Goal: Transaction & Acquisition: Purchase product/service

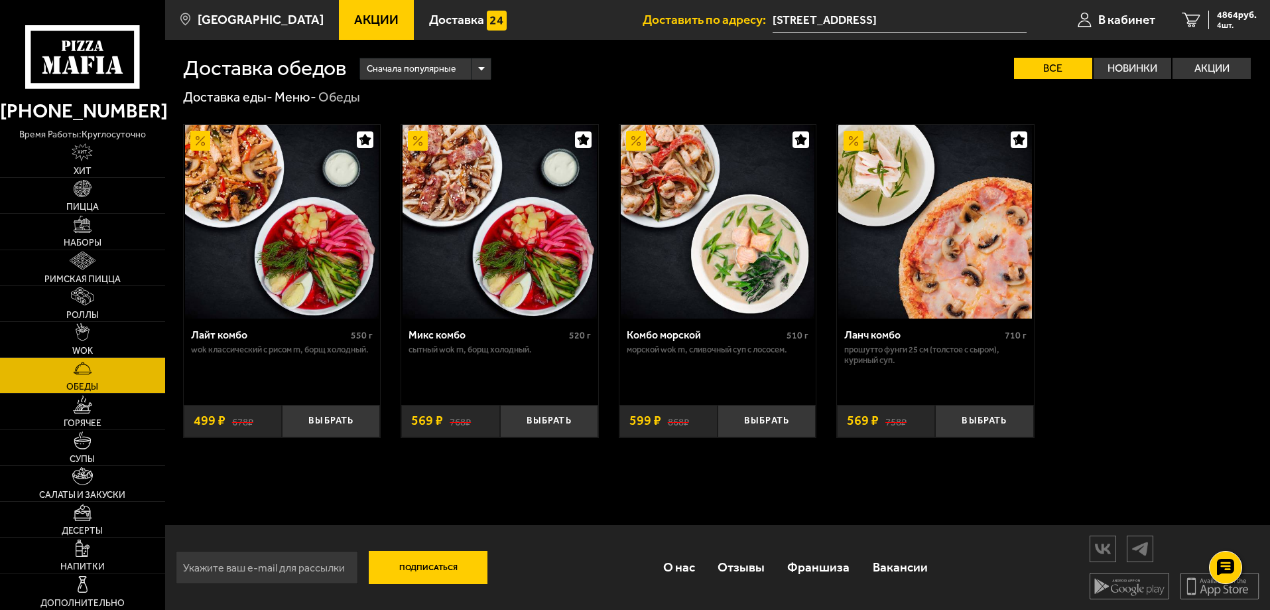
click at [90, 69] on icon at bounding box center [82, 56] width 114 height 63
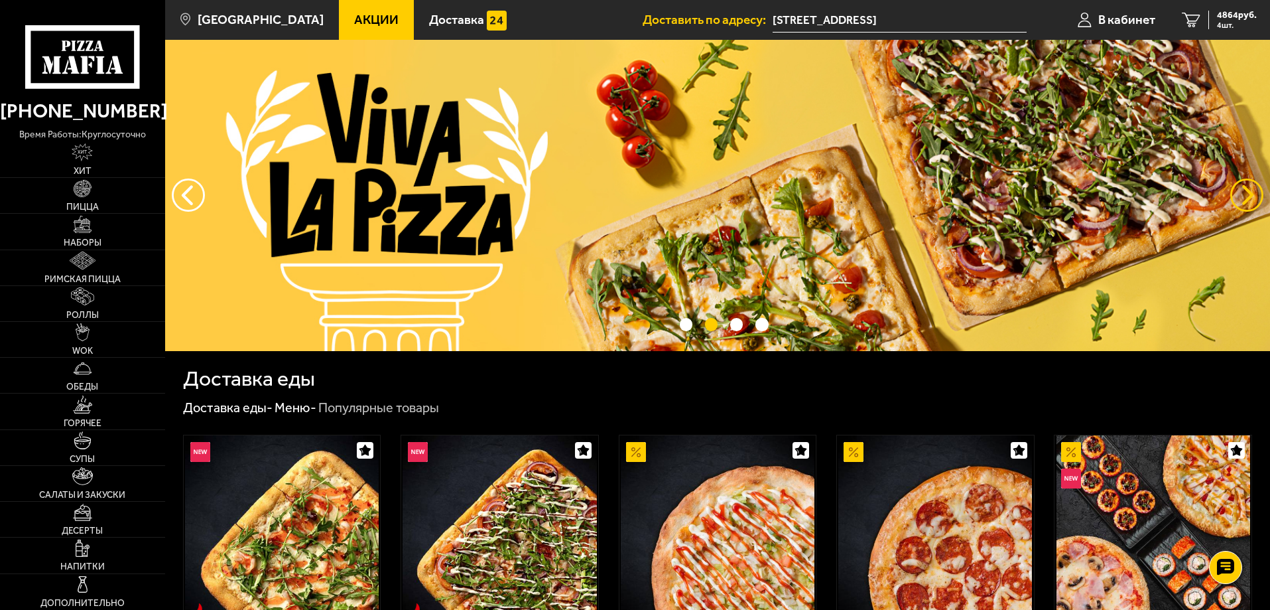
click at [1246, 201] on button "предыдущий" at bounding box center [1246, 194] width 33 height 33
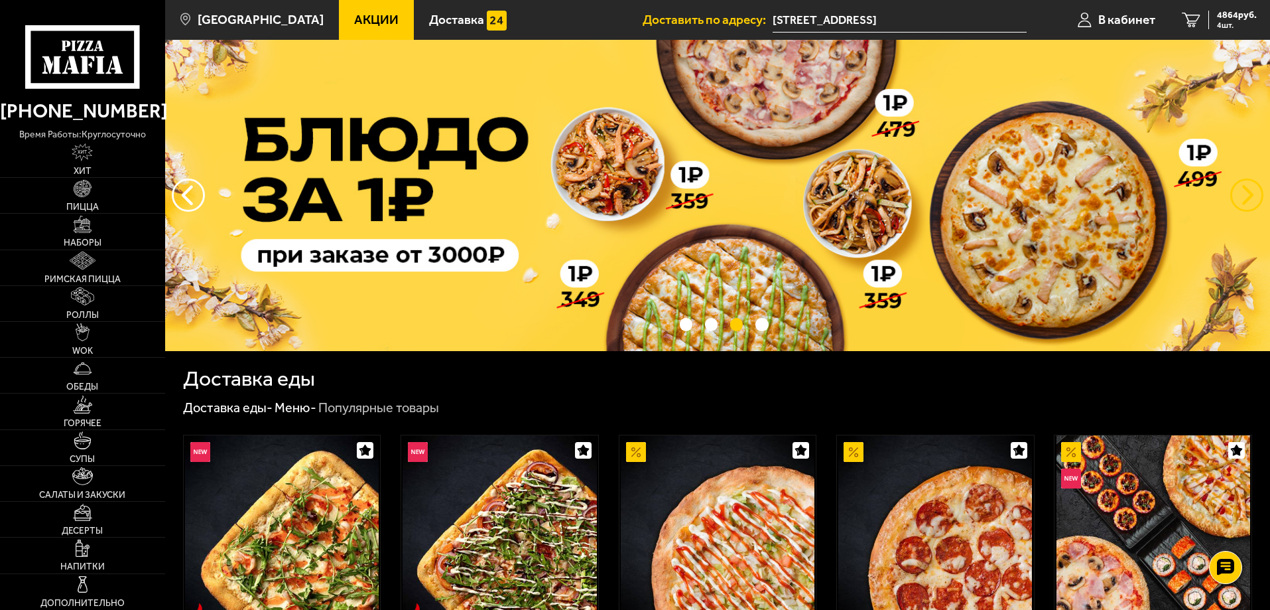
click at [1246, 201] on button "предыдущий" at bounding box center [1246, 194] width 33 height 33
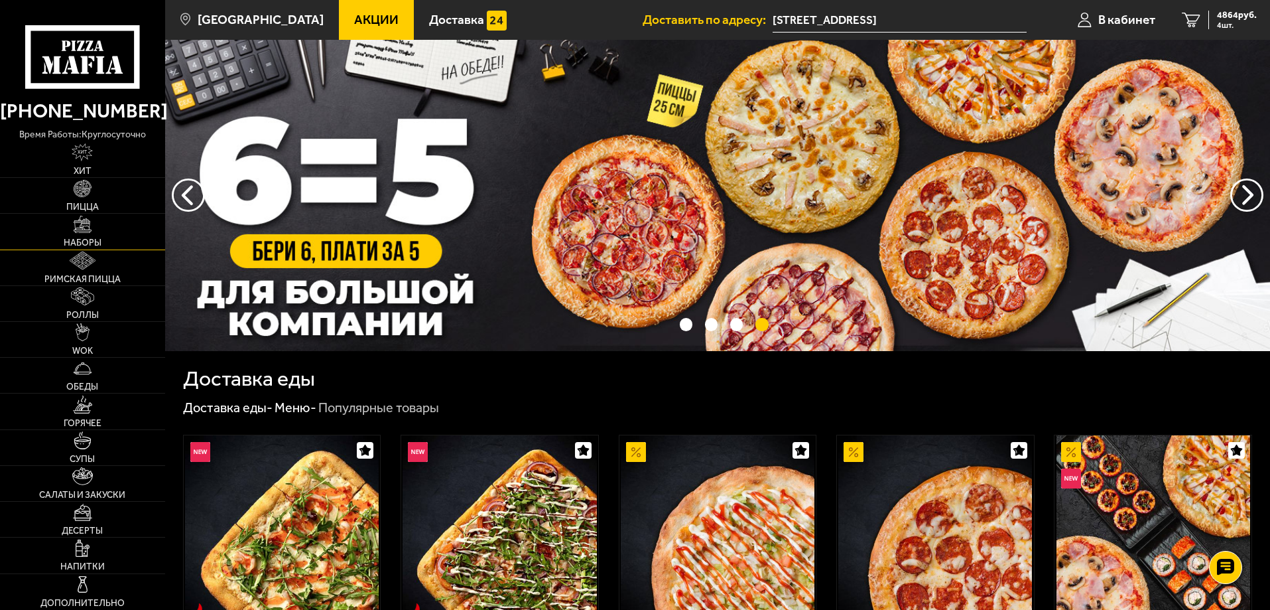
click at [80, 233] on img at bounding box center [83, 225] width 18 height 18
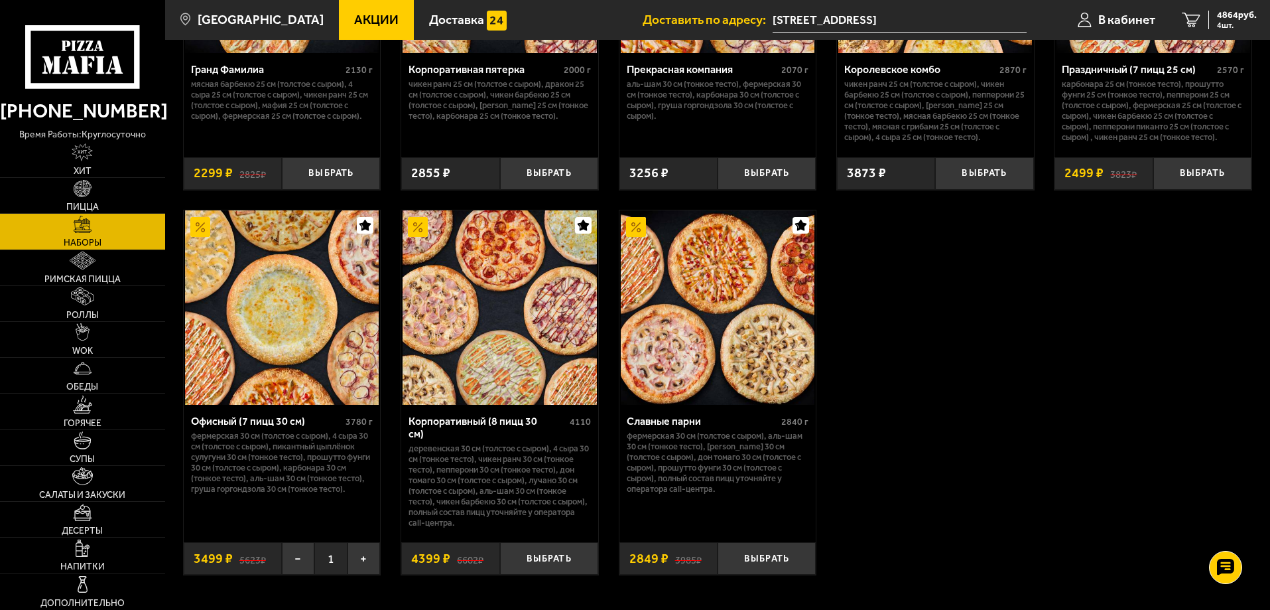
scroll to position [1990, 0]
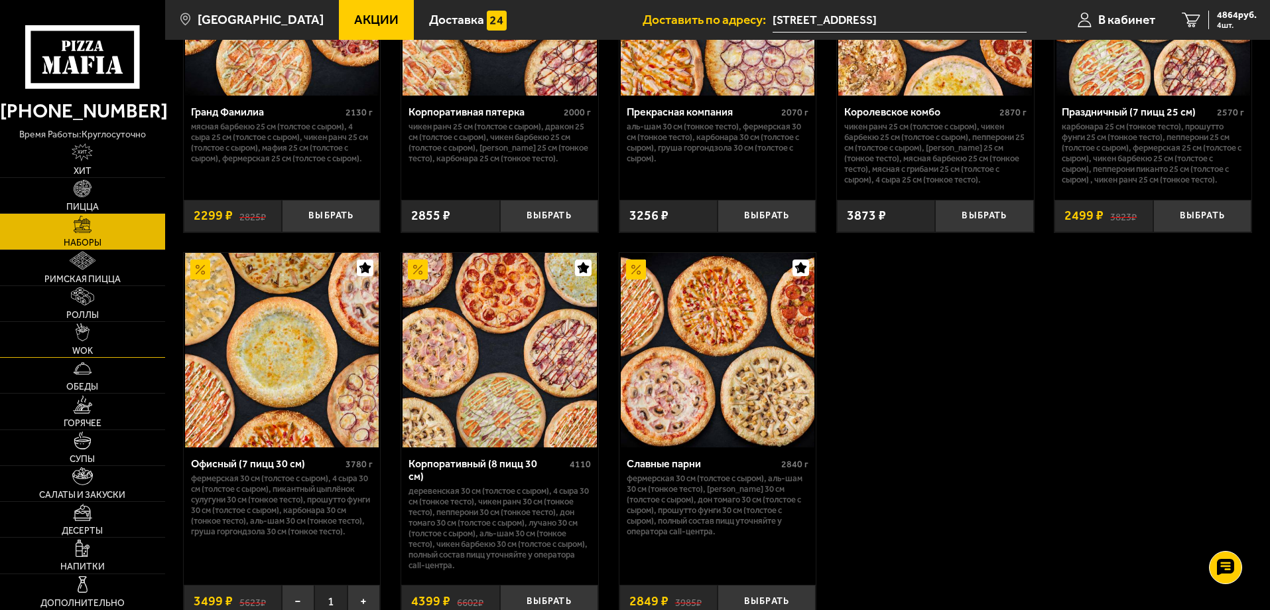
scroll to position [1923, 0]
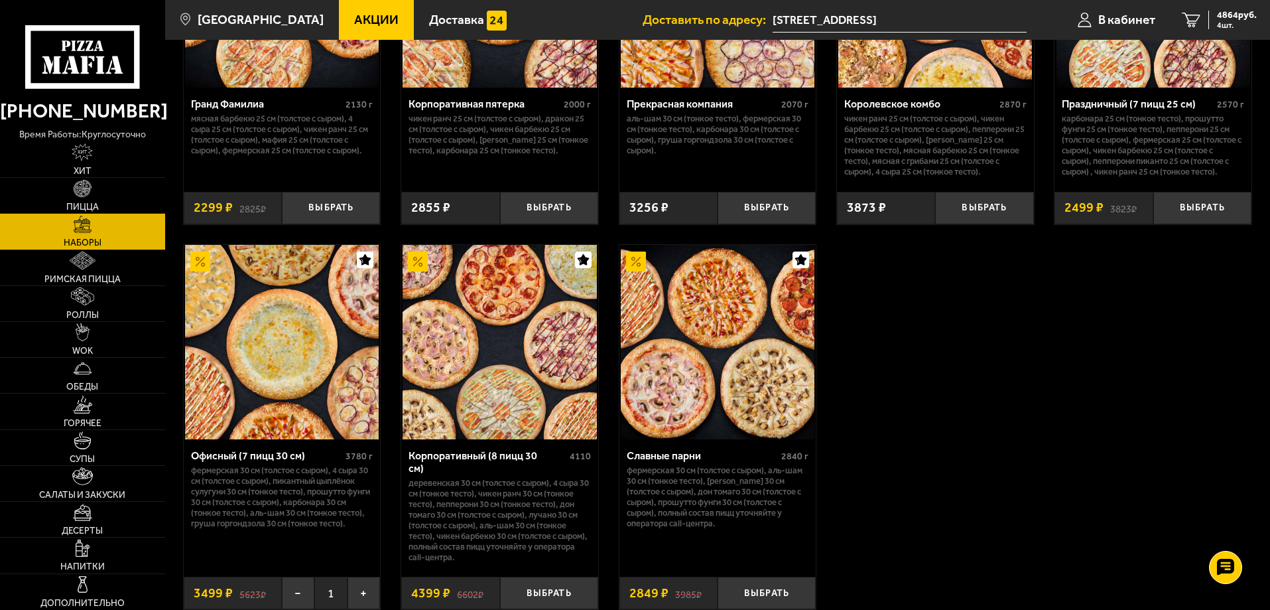
click at [366, 20] on span "Акции" at bounding box center [376, 19] width 44 height 13
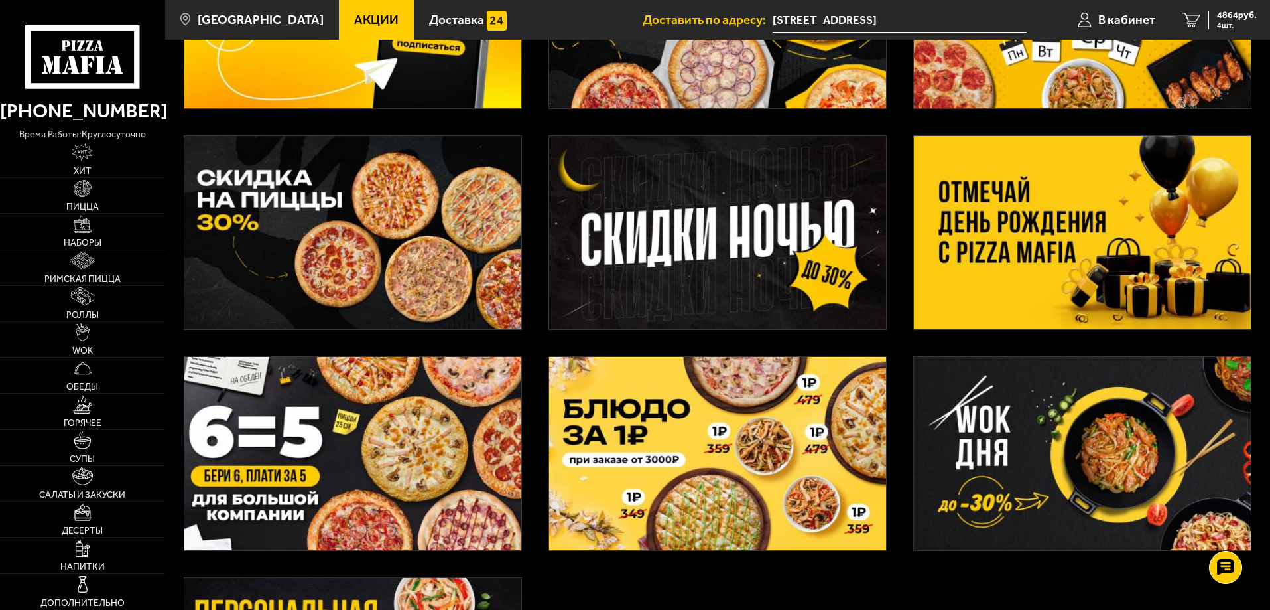
scroll to position [168, 0]
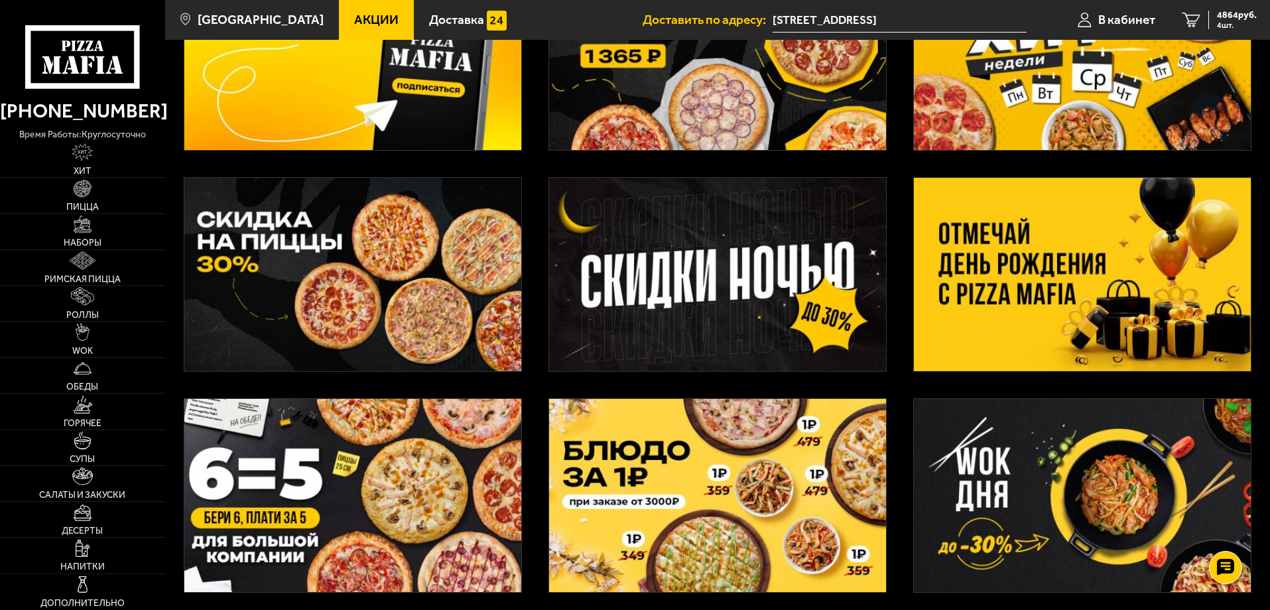
click at [1025, 320] on img at bounding box center [1082, 274] width 337 height 193
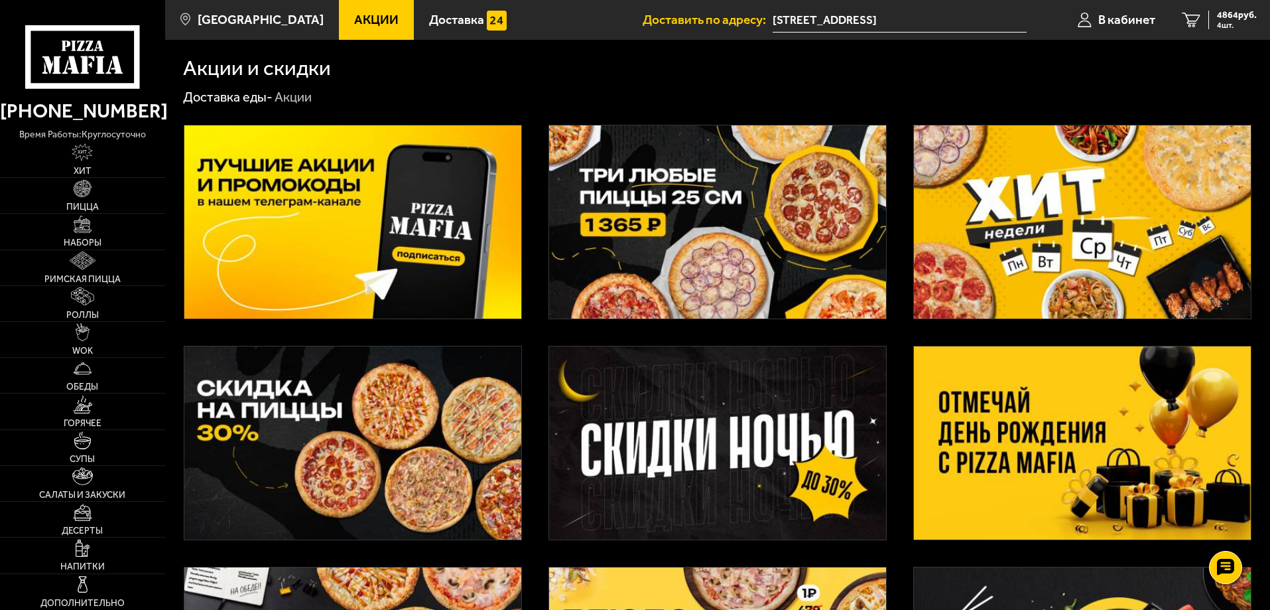
click at [1027, 243] on img at bounding box center [1082, 221] width 337 height 193
click at [101, 203] on link "Пицца" at bounding box center [82, 195] width 165 height 35
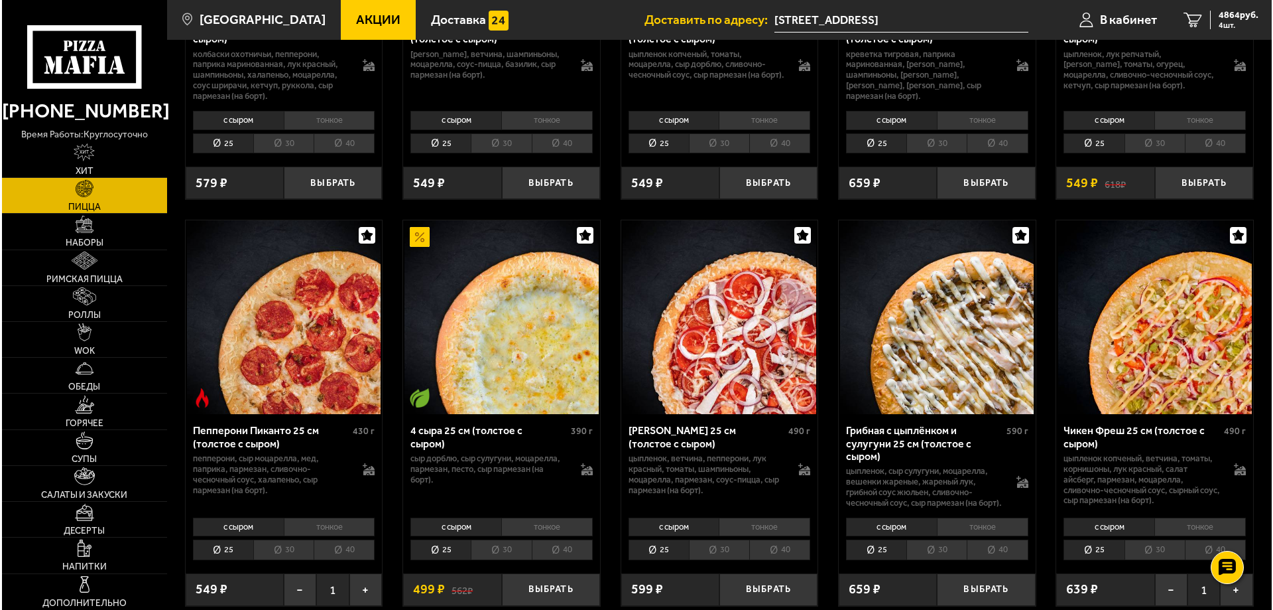
scroll to position [1127, 0]
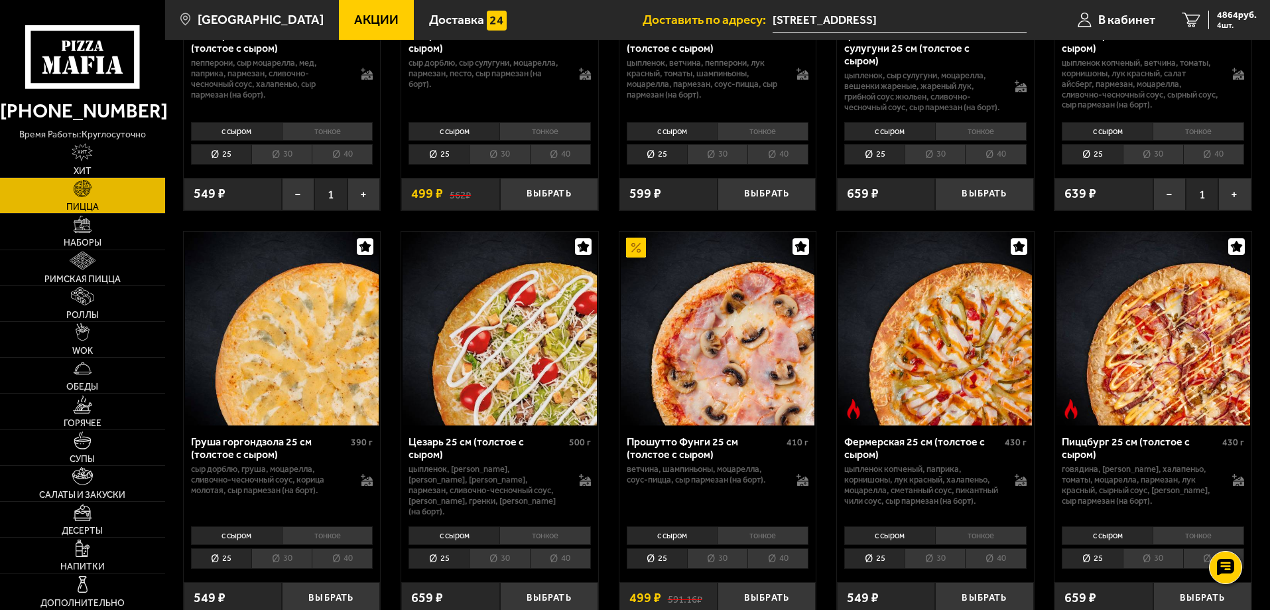
click at [738, 332] on img at bounding box center [718, 328] width 194 height 194
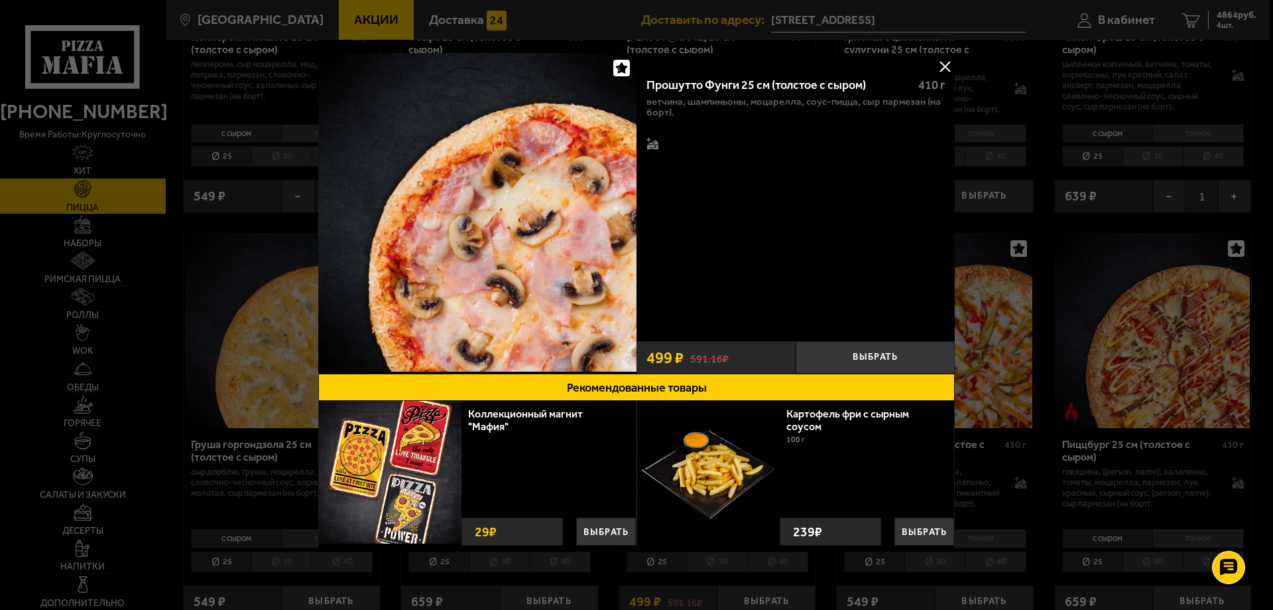
click at [944, 64] on button at bounding box center [945, 66] width 20 height 20
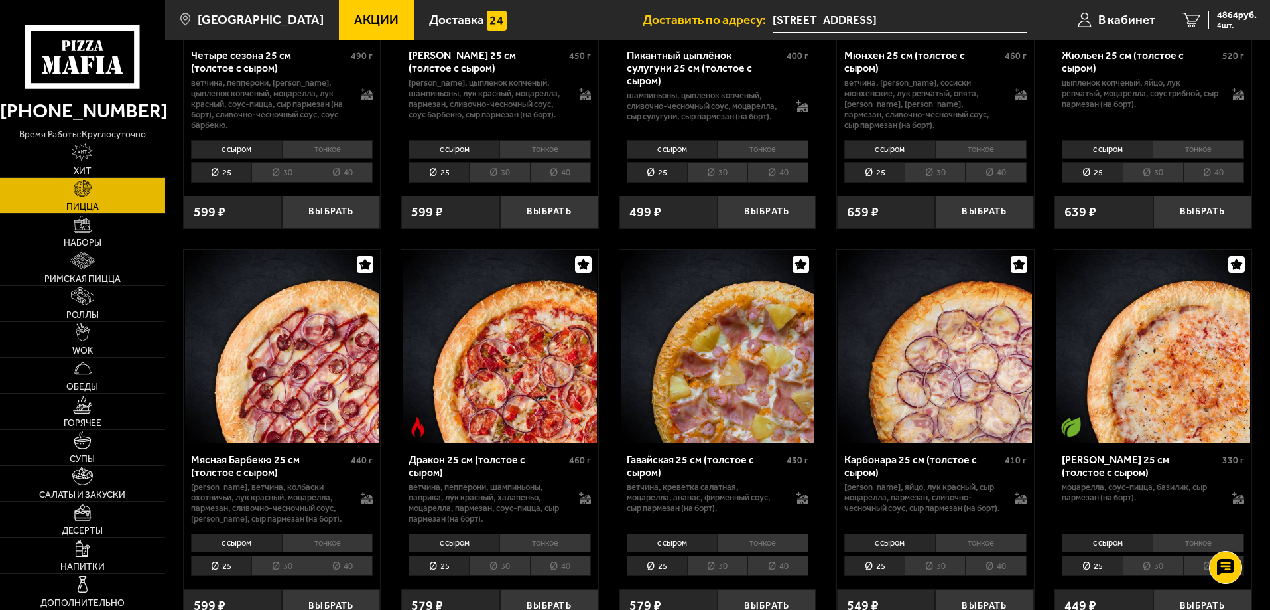
scroll to position [2653, 0]
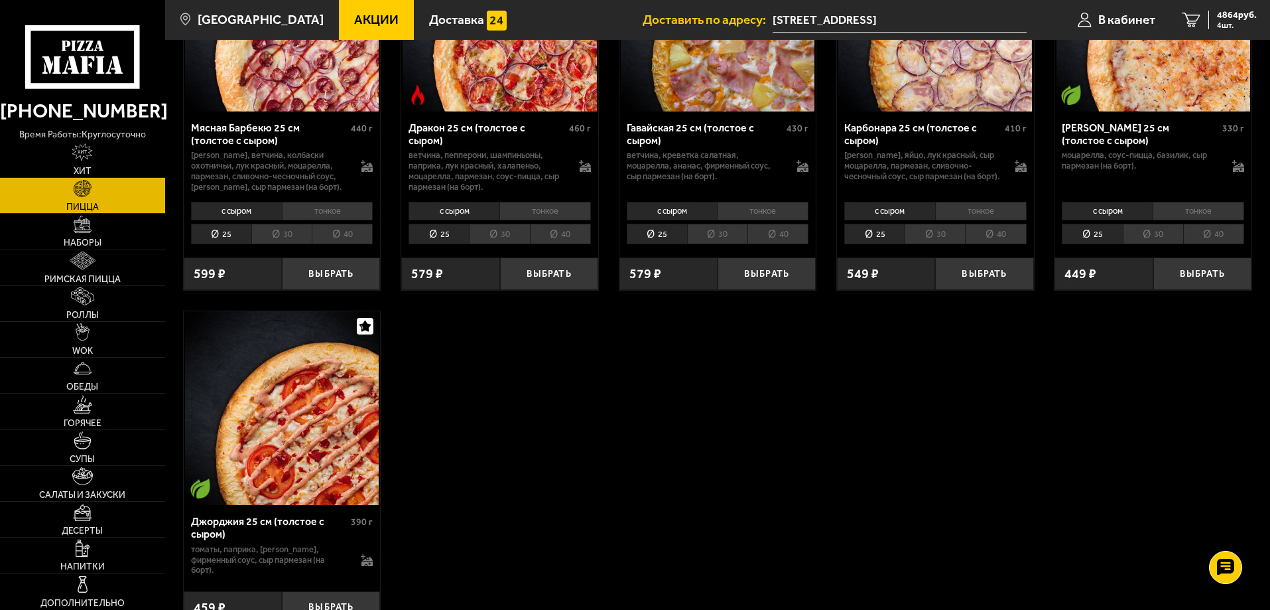
click at [317, 415] on img at bounding box center [282, 408] width 194 height 194
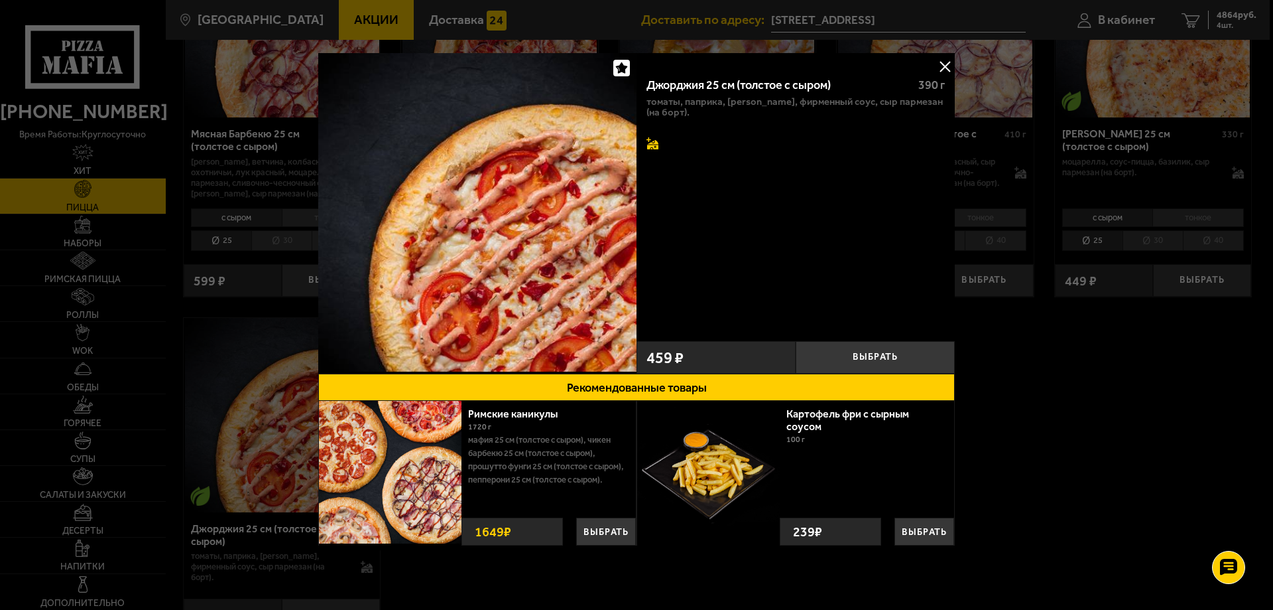
click at [647, 141] on icon at bounding box center [653, 143] width 12 height 12
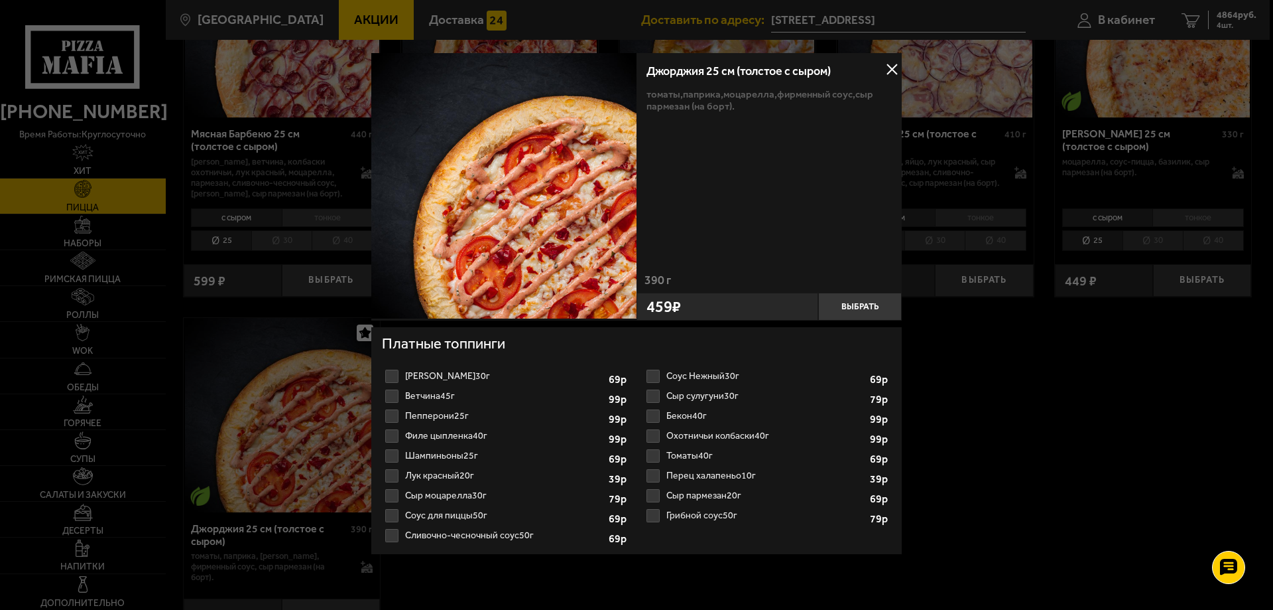
click at [1064, 431] on div at bounding box center [636, 305] width 1273 height 610
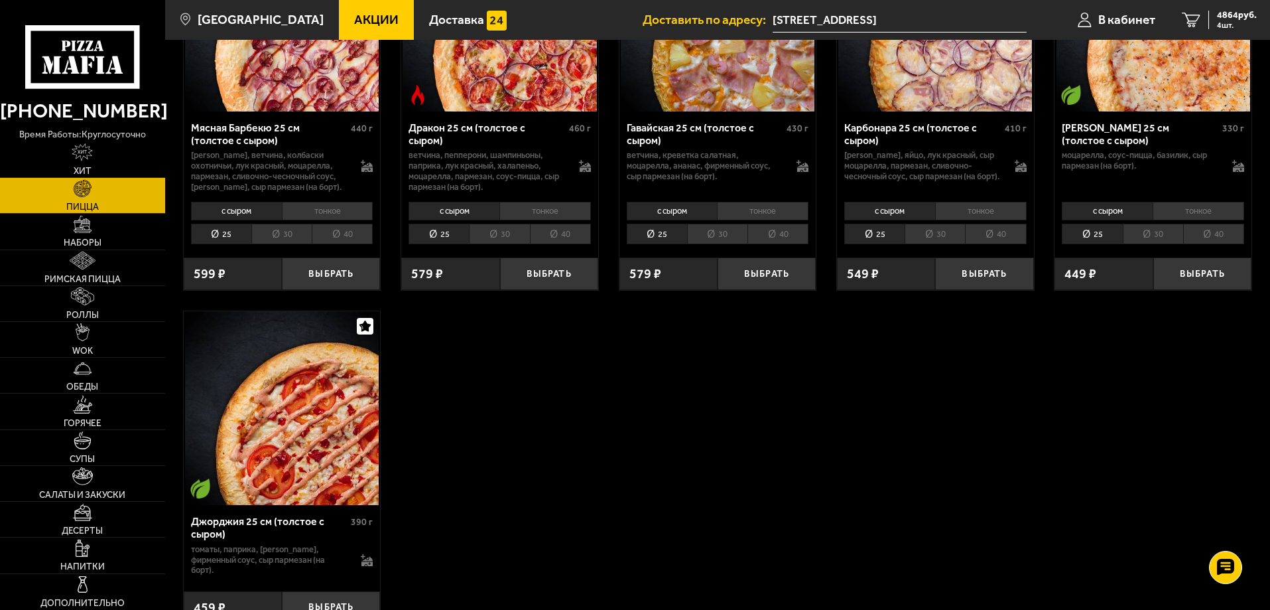
click at [1235, 170] on icon at bounding box center [1236, 165] width 9 height 10
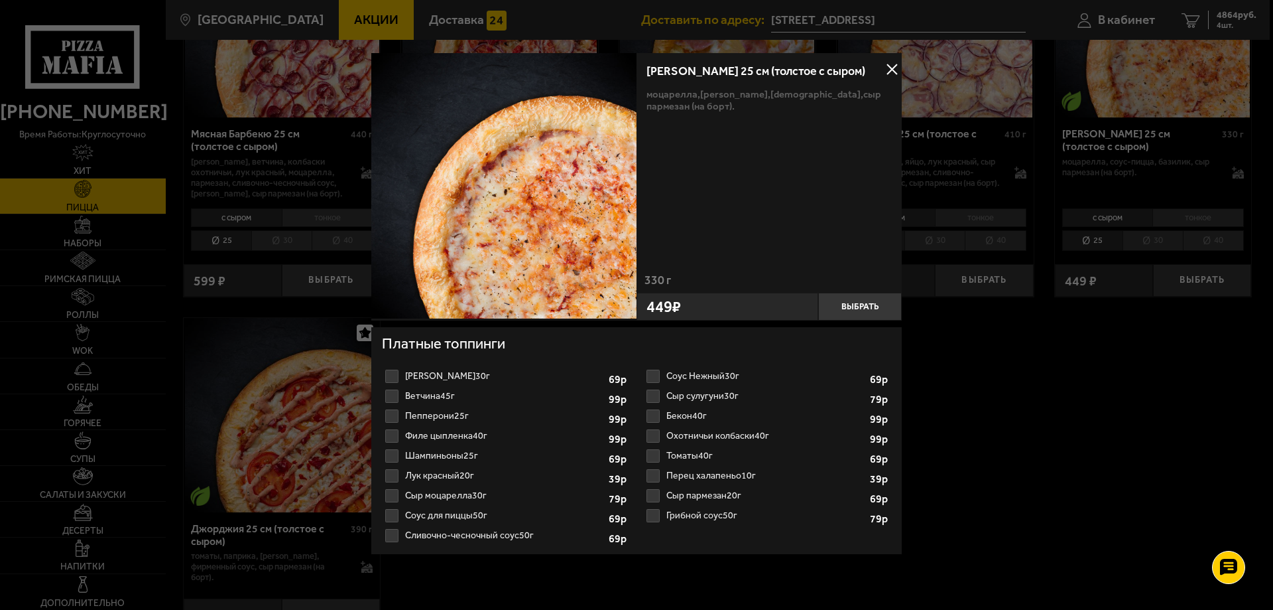
click at [1055, 444] on div at bounding box center [636, 305] width 1273 height 610
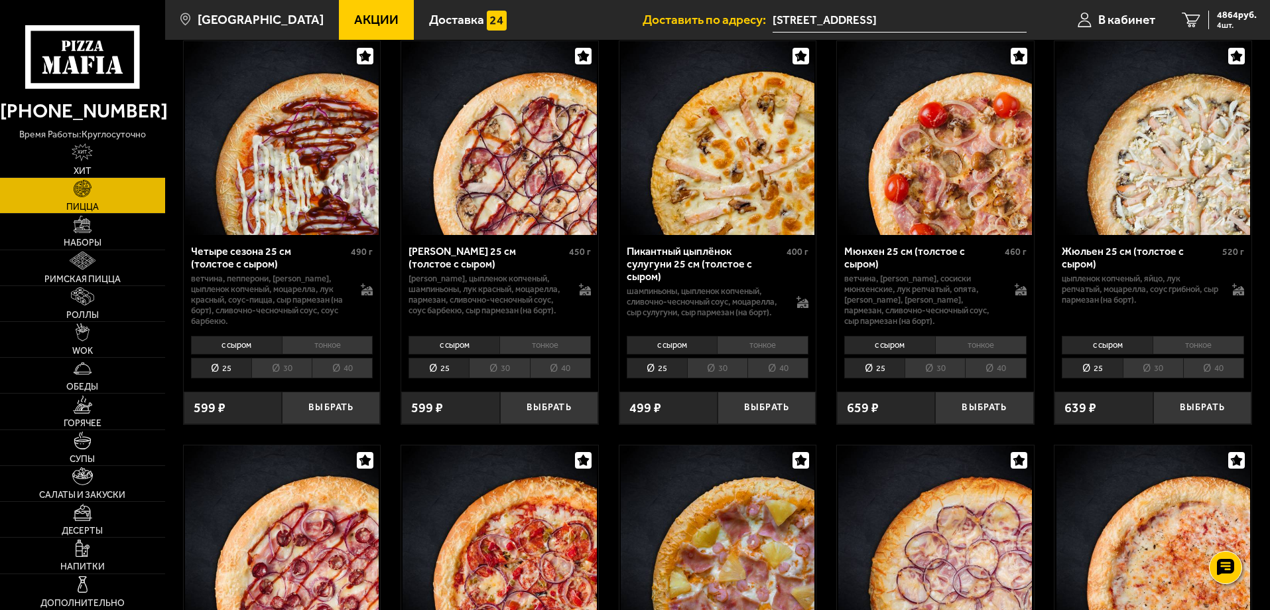
scroll to position [2122, 0]
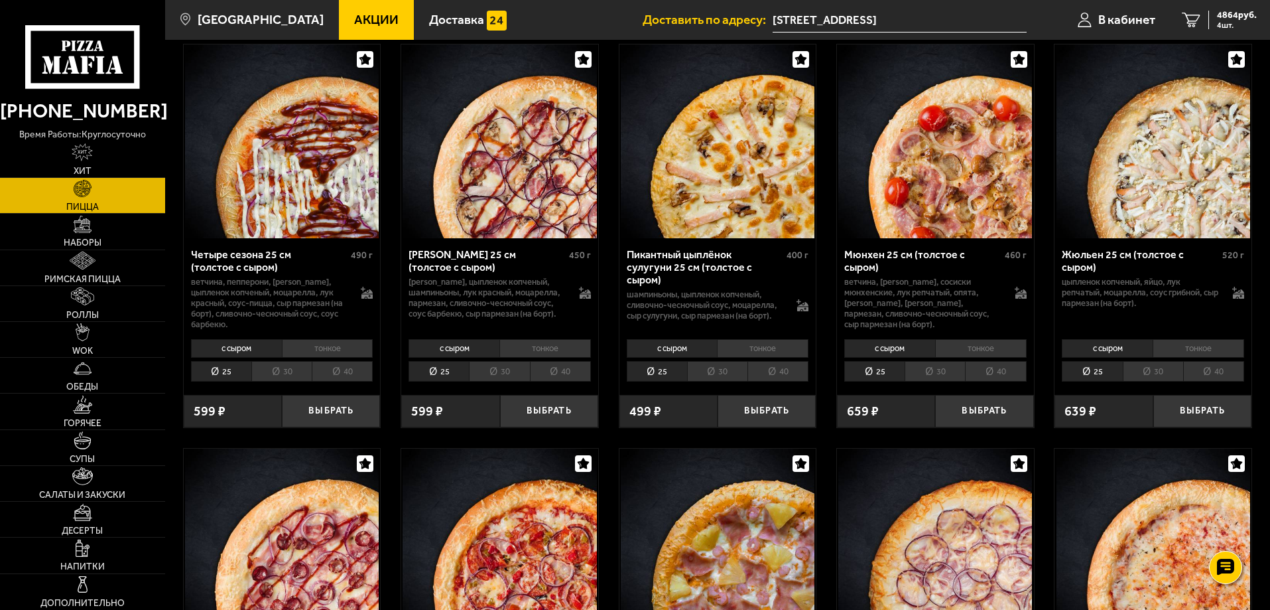
click at [883, 170] on img at bounding box center [935, 141] width 194 height 194
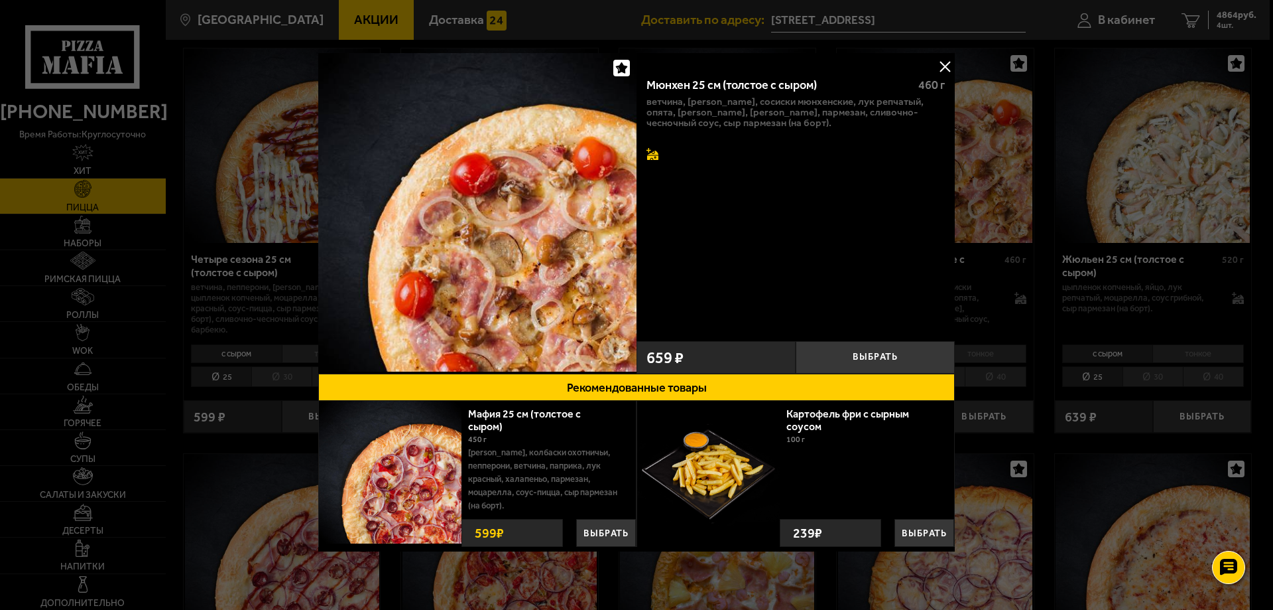
click at [654, 153] on icon at bounding box center [652, 155] width 11 height 9
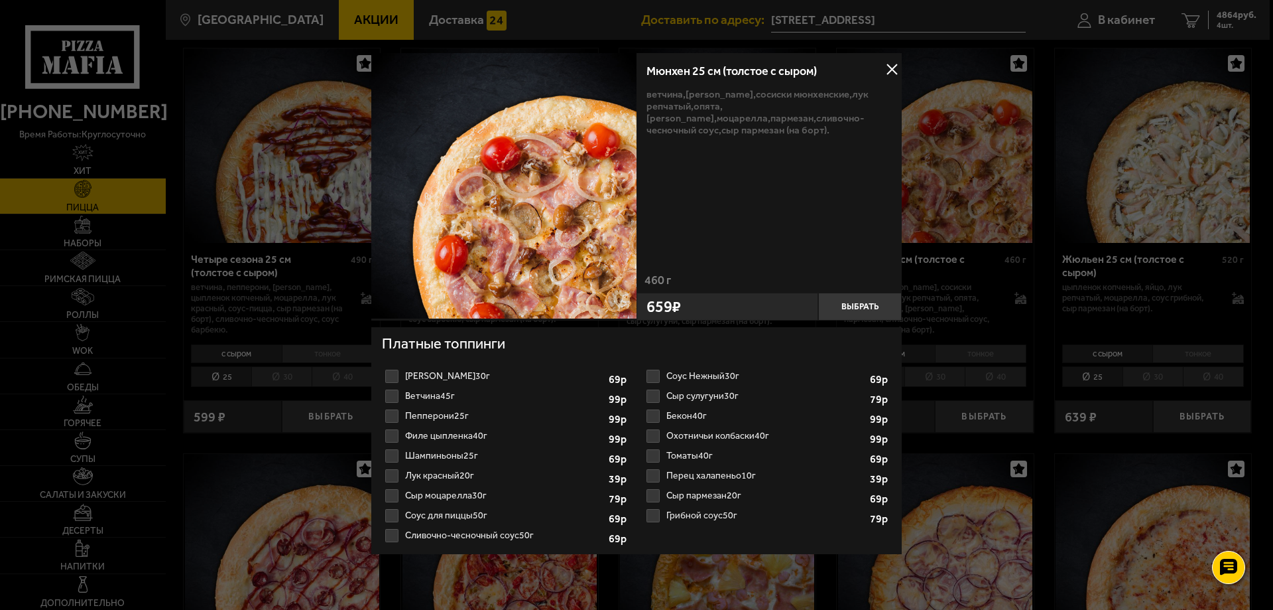
click at [952, 329] on div at bounding box center [636, 305] width 1273 height 610
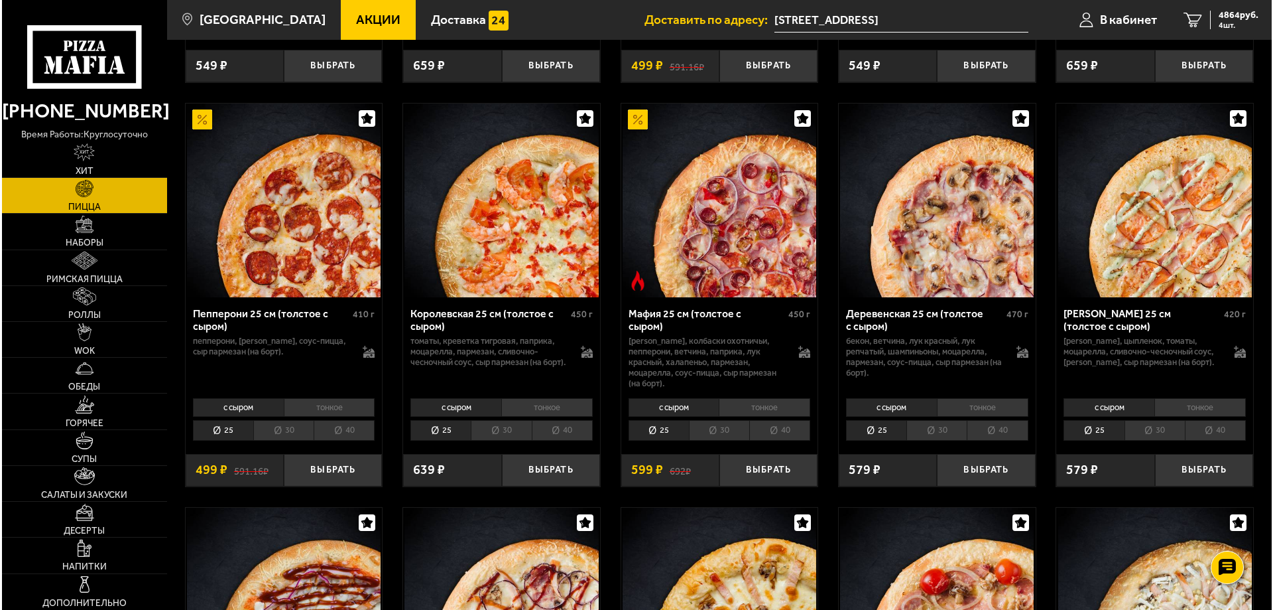
scroll to position [1658, 0]
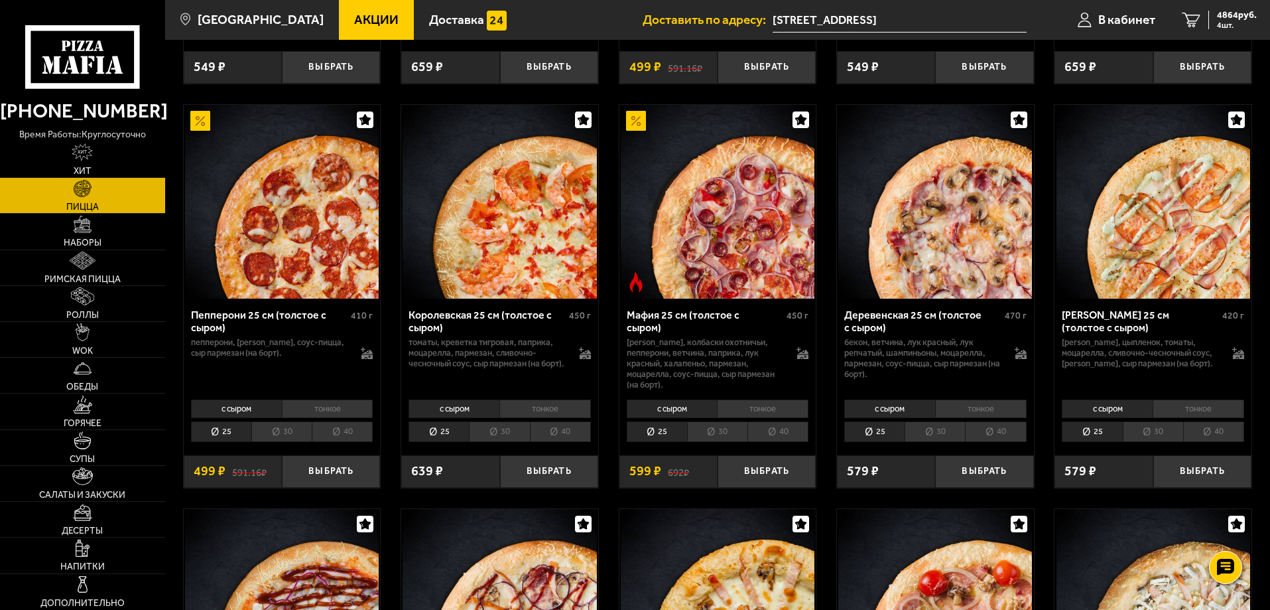
click at [804, 376] on div "[PERSON_NAME], колбаски охотничьи, пепперони, ветчина, паприка, лук красный, ха…" at bounding box center [718, 363] width 182 height 53
click at [804, 361] on div at bounding box center [803, 349] width 12 height 24
click at [804, 359] on icon at bounding box center [802, 357] width 11 height 5
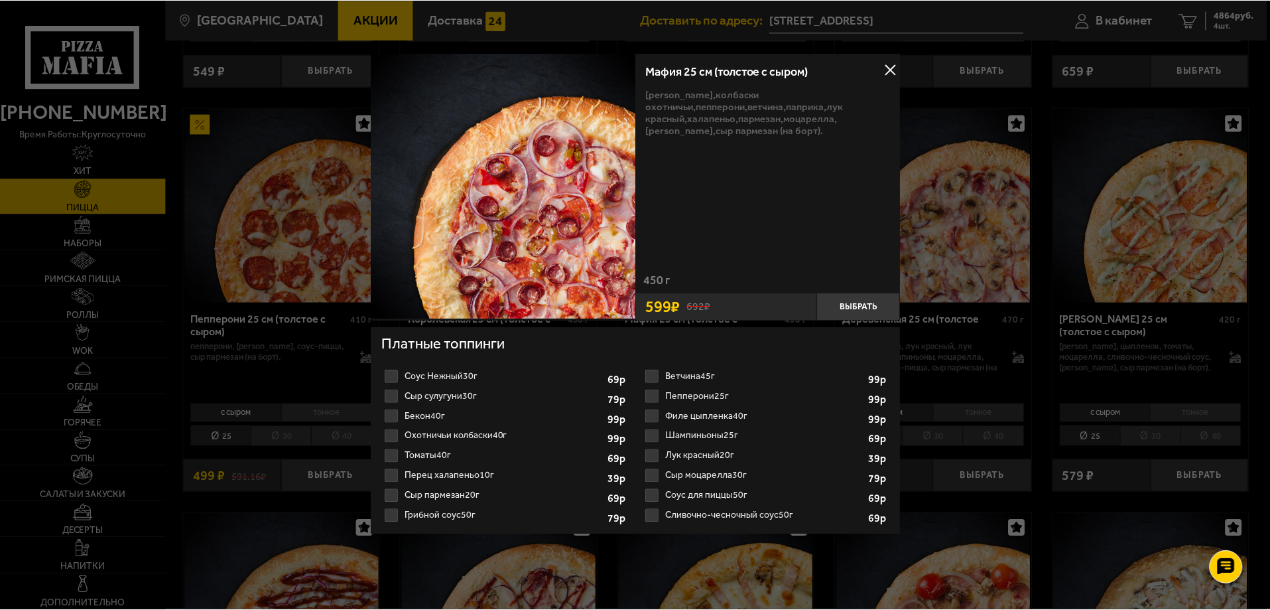
scroll to position [4, 0]
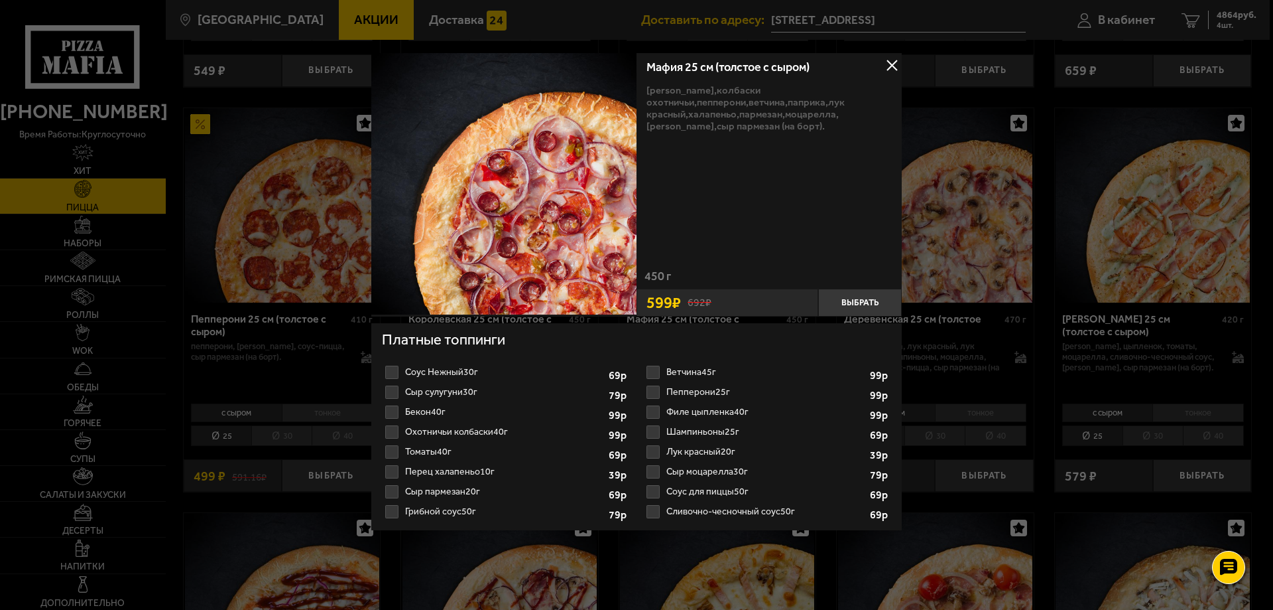
click at [1011, 336] on div at bounding box center [636, 305] width 1273 height 610
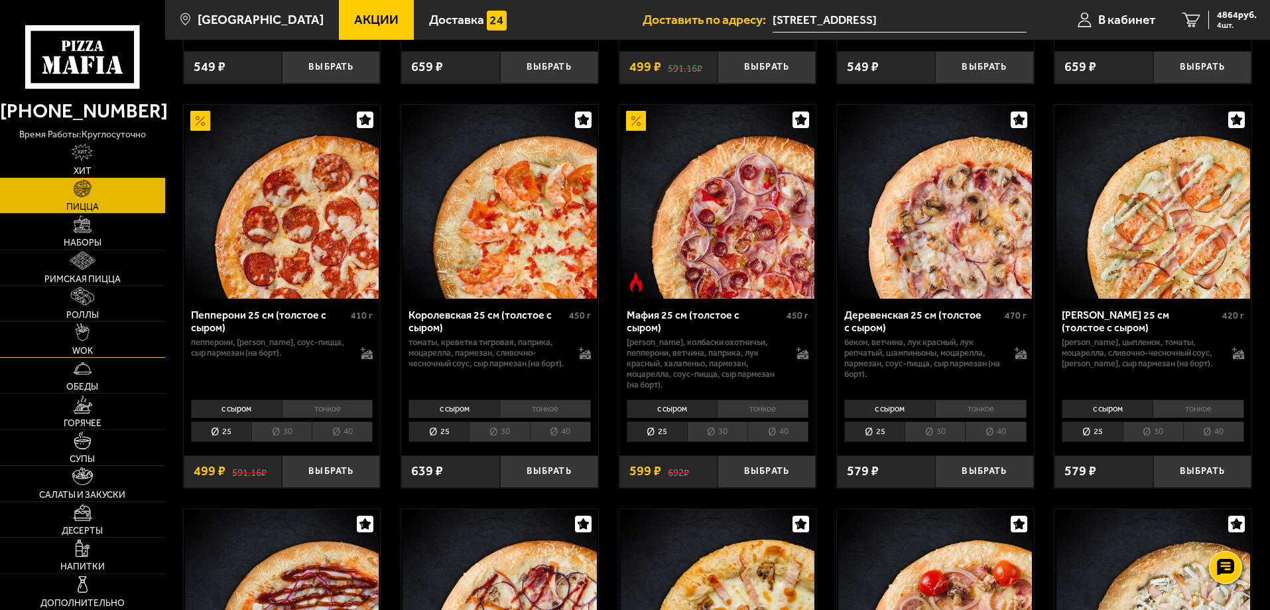
click at [96, 340] on link "WOK" at bounding box center [82, 339] width 165 height 35
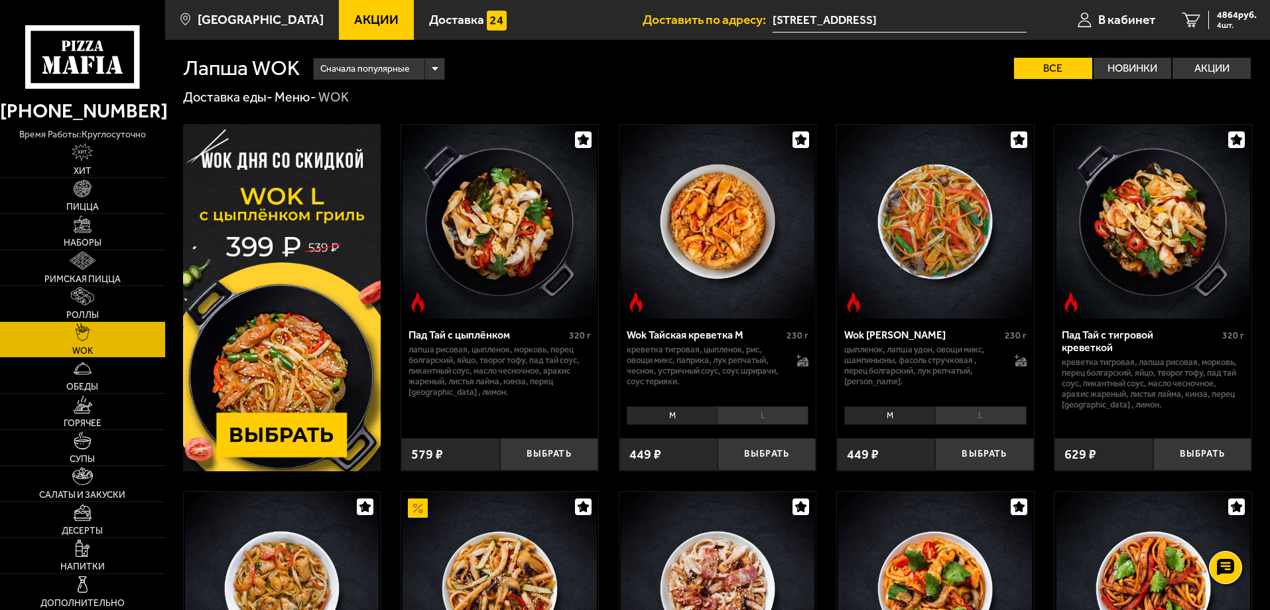
click at [725, 233] on img at bounding box center [718, 222] width 194 height 194
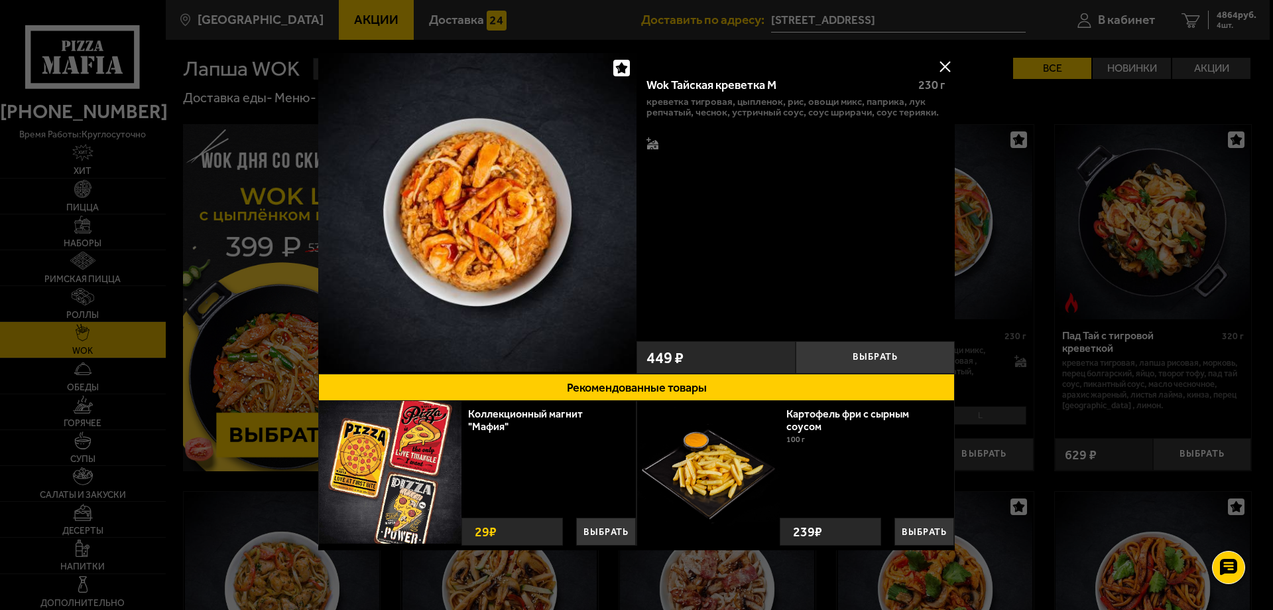
click at [647, 135] on div at bounding box center [653, 134] width 12 height 34
click at [647, 138] on icon at bounding box center [651, 142] width 9 height 10
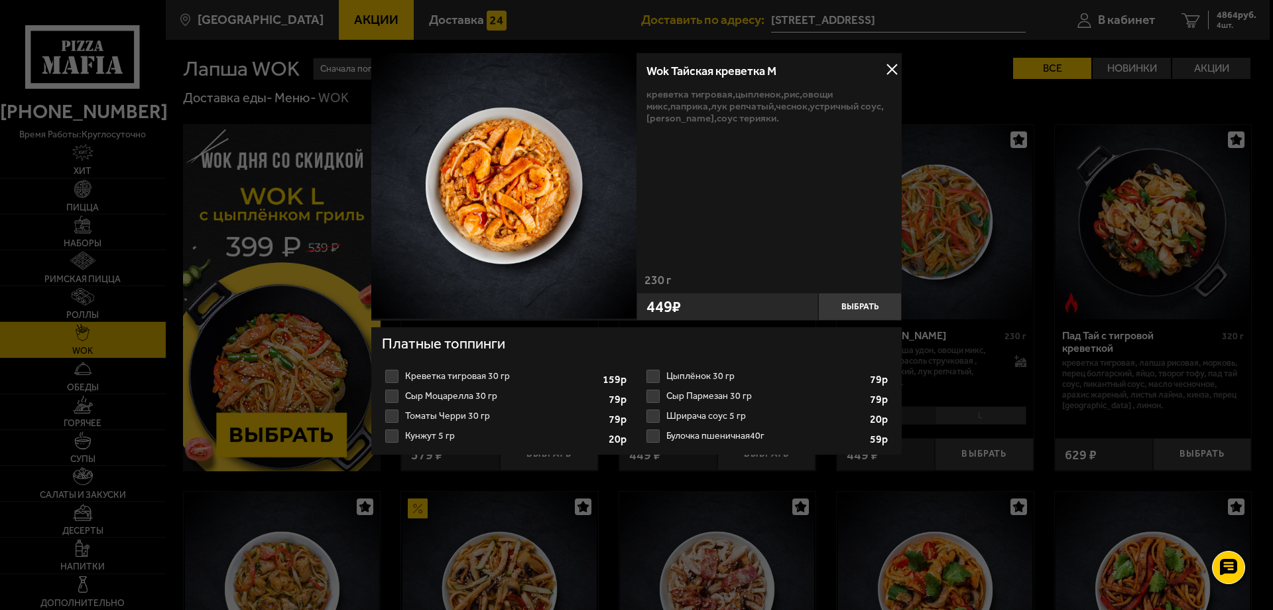
click at [600, 505] on div at bounding box center [636, 305] width 1273 height 610
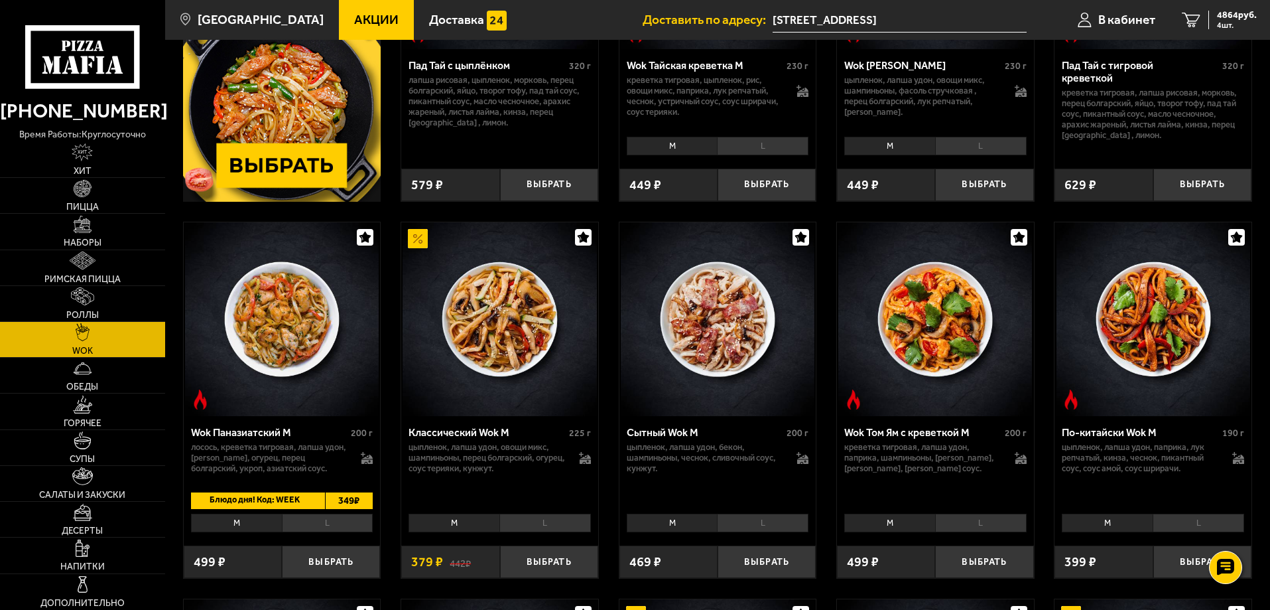
scroll to position [332, 0]
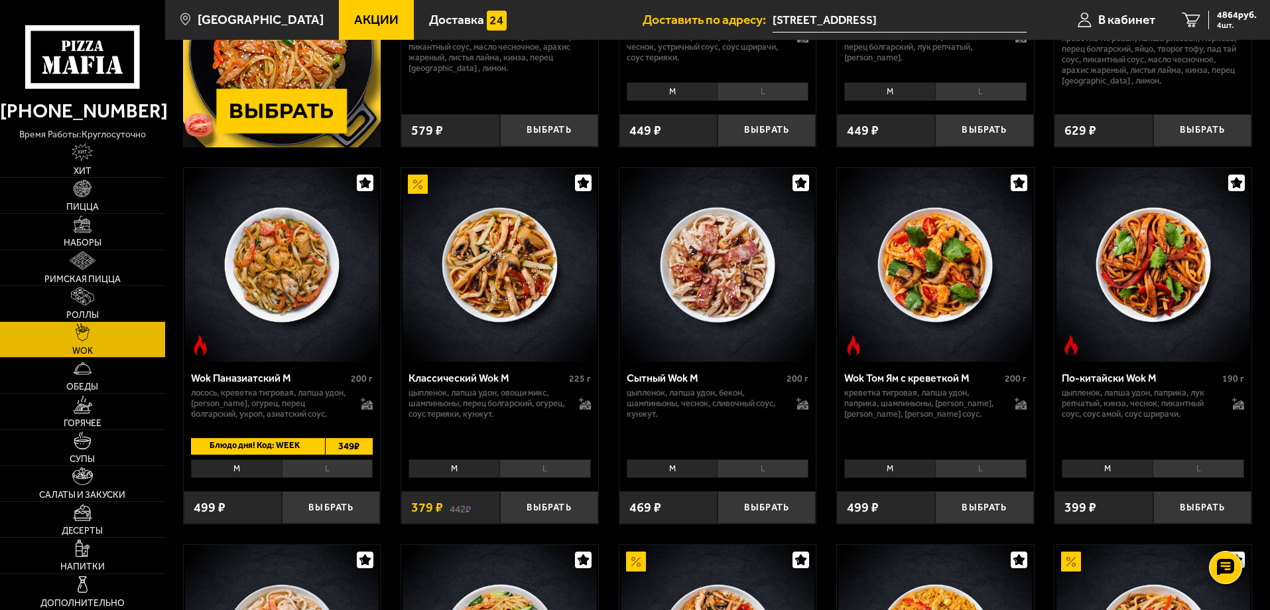
click at [482, 340] on img at bounding box center [500, 265] width 194 height 194
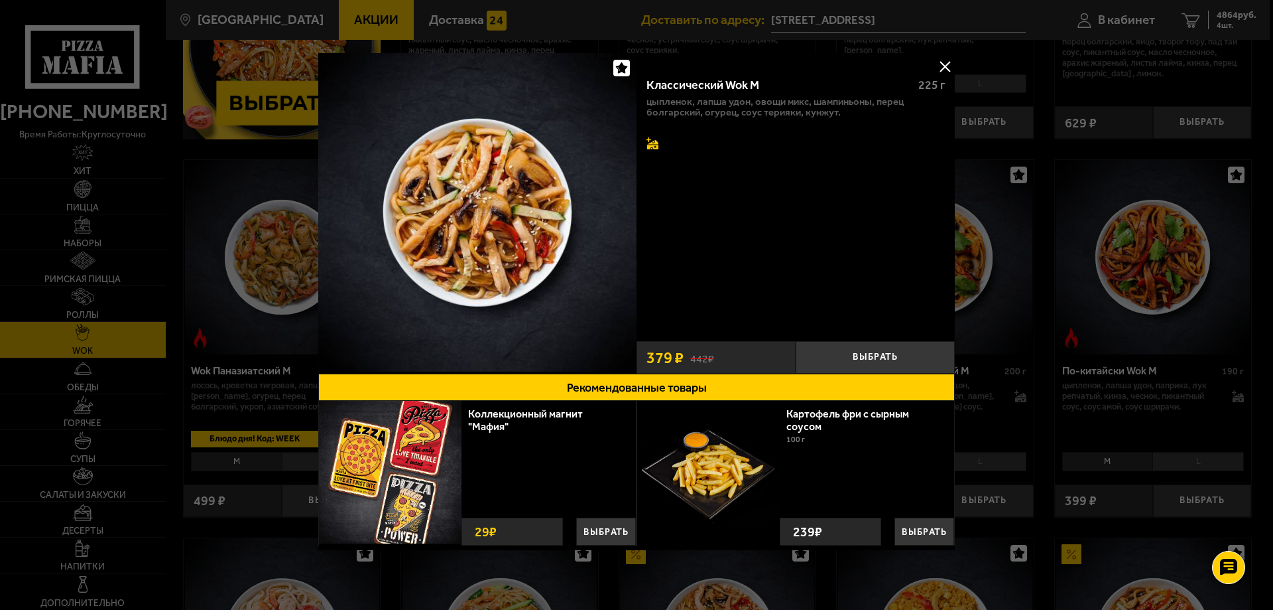
click at [654, 143] on icon at bounding box center [652, 144] width 11 height 9
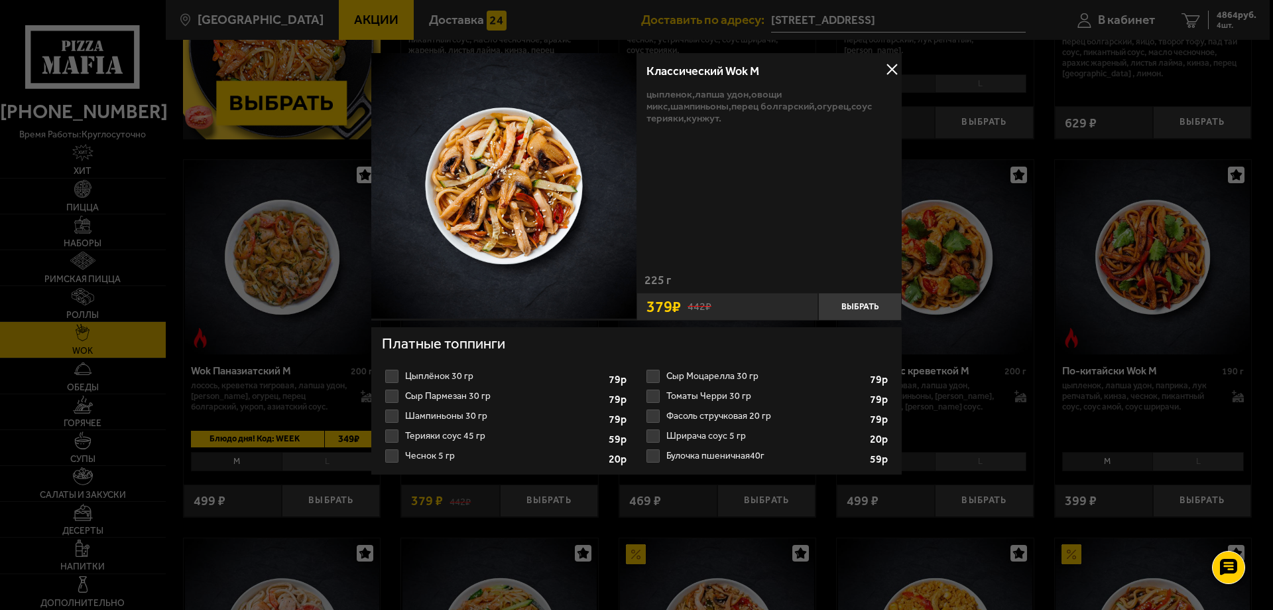
click at [895, 66] on button at bounding box center [892, 70] width 20 height 20
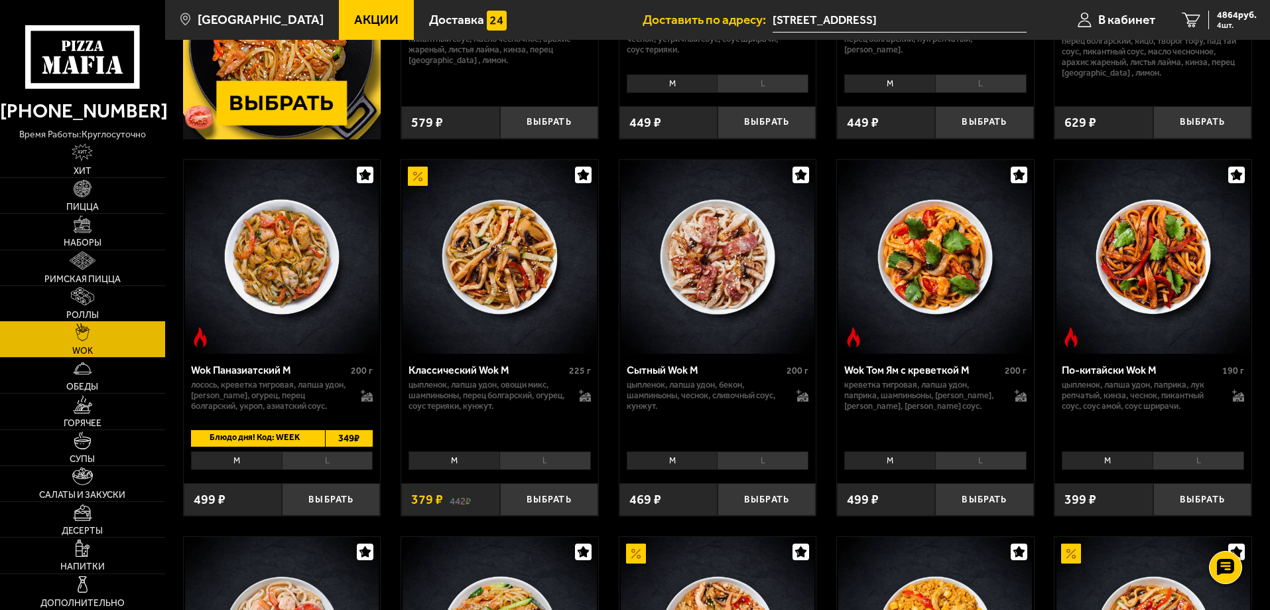
click at [115, 317] on link "Роллы" at bounding box center [82, 303] width 165 height 35
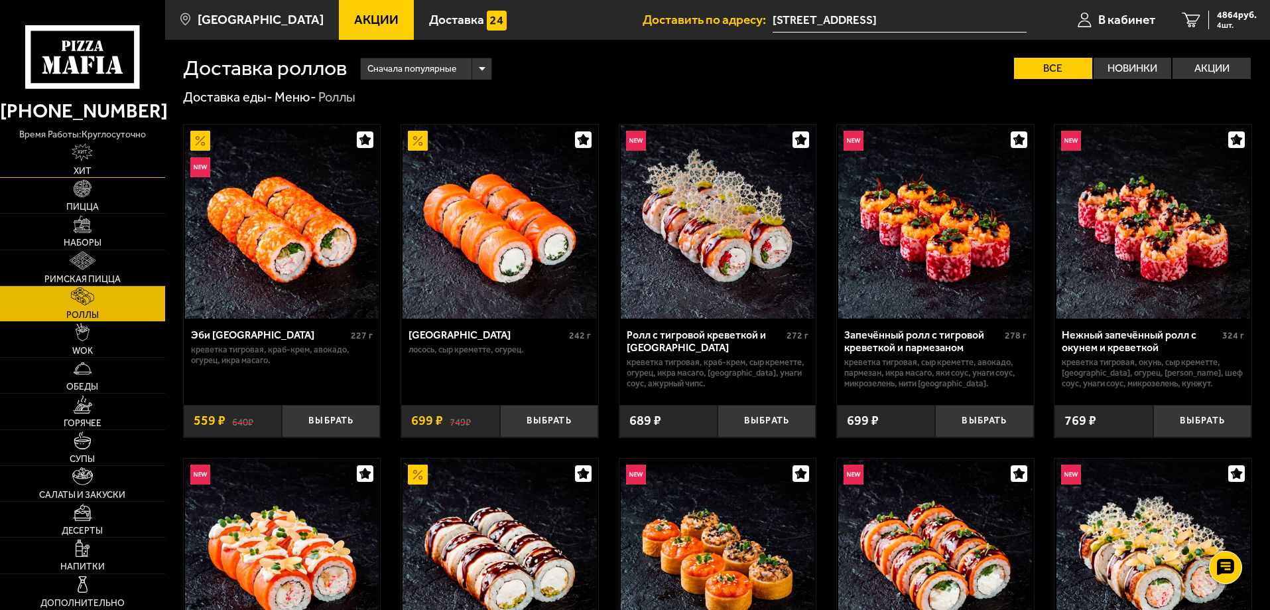
click at [78, 162] on link "Хит" at bounding box center [82, 159] width 165 height 35
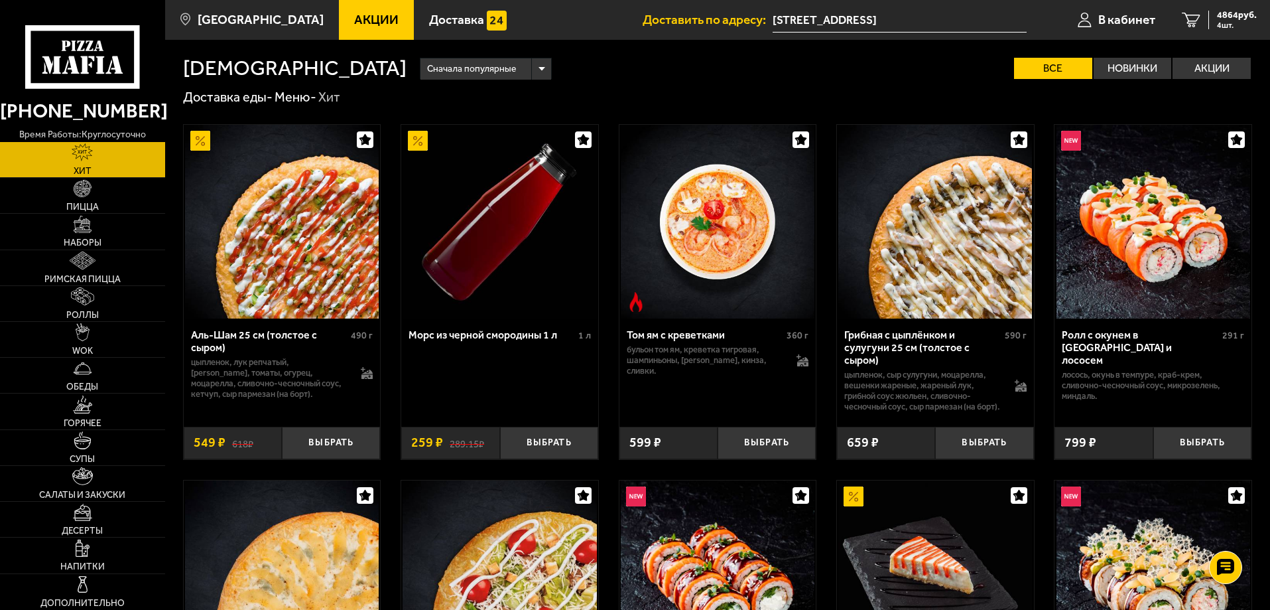
click at [96, 60] on icon at bounding box center [82, 56] width 114 height 63
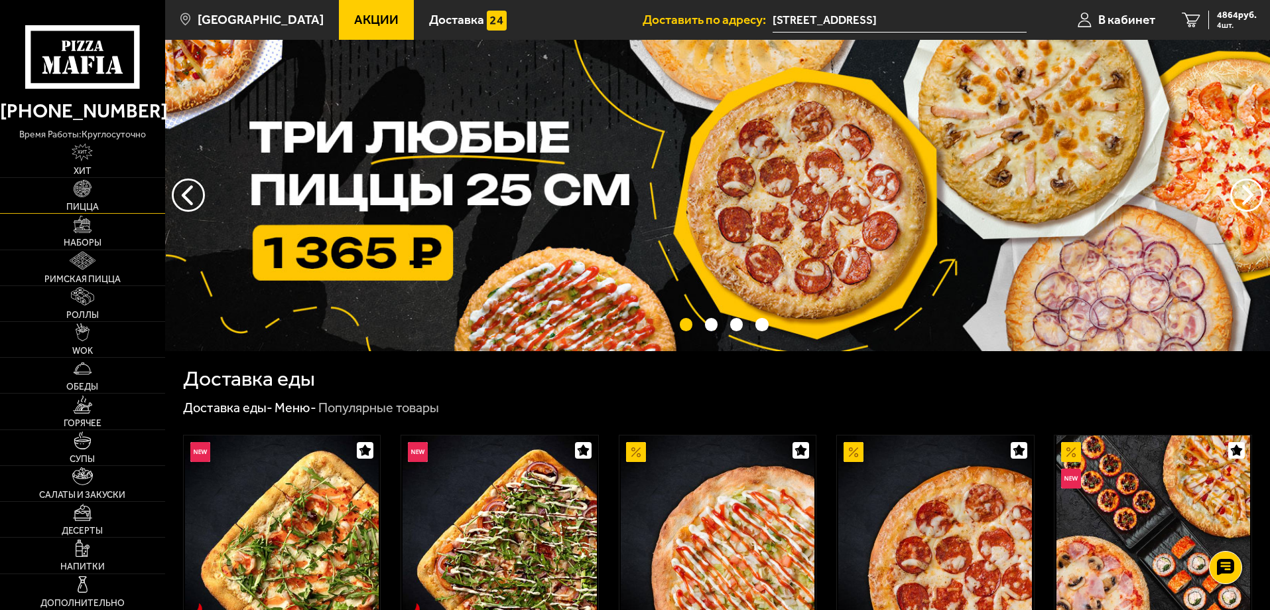
click at [72, 194] on link "Пицца" at bounding box center [82, 195] width 165 height 35
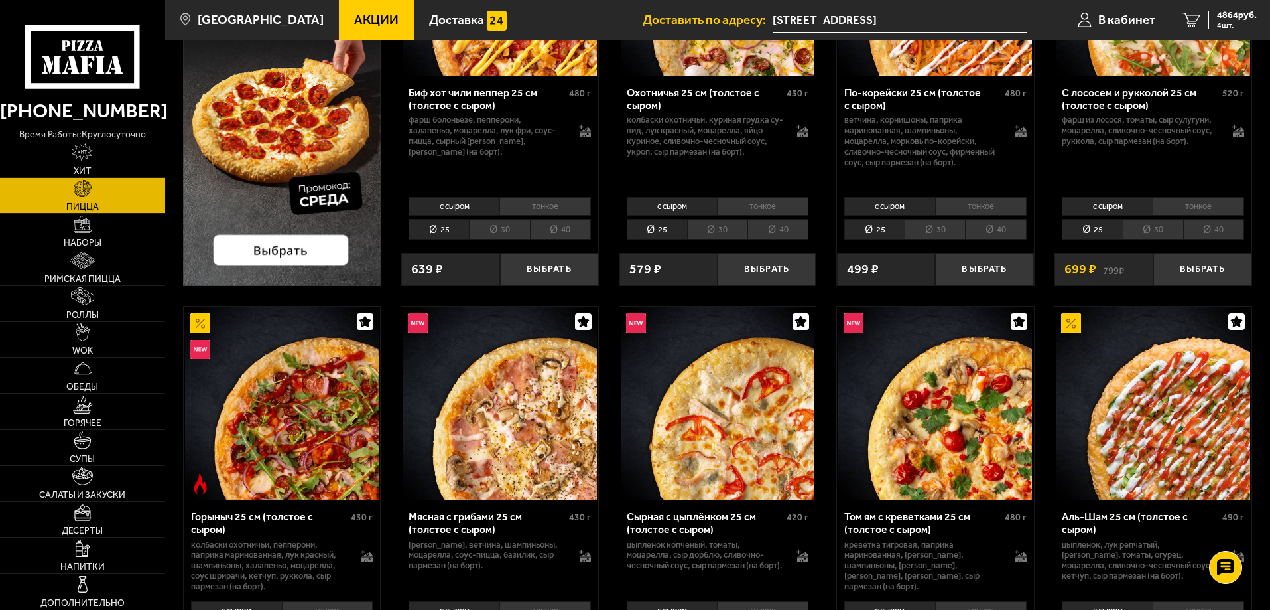
scroll to position [265, 0]
